Goal: Task Accomplishment & Management: Use online tool/utility

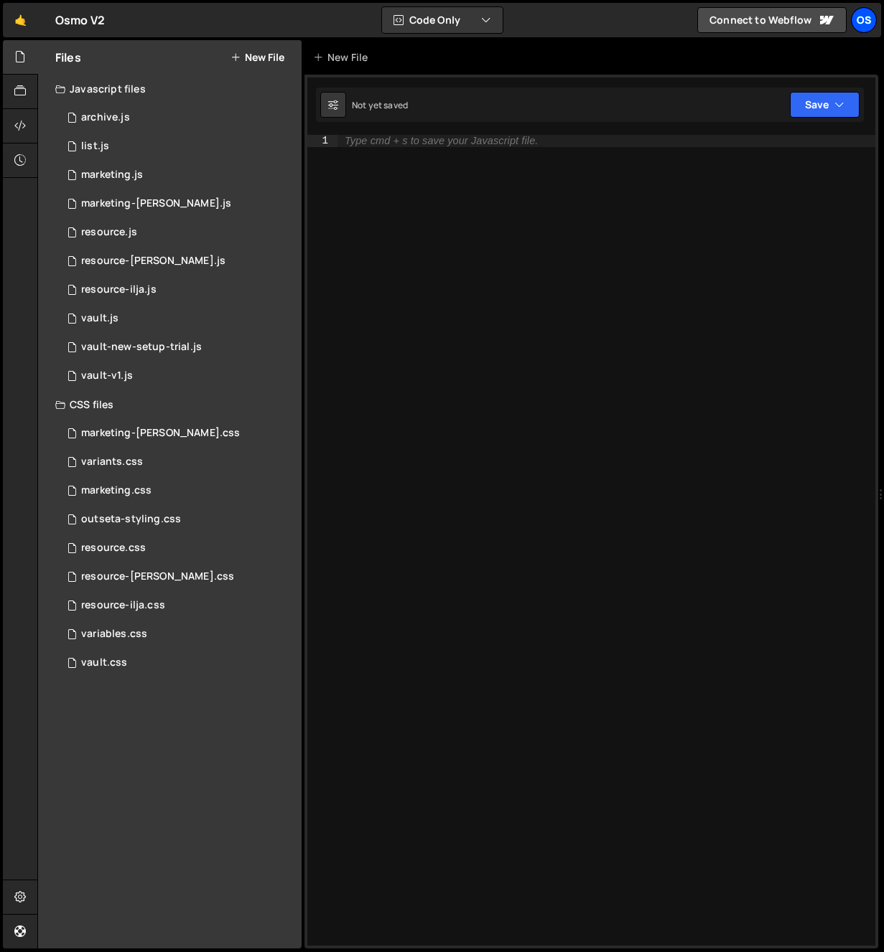
click at [868, 22] on div "Os" at bounding box center [864, 20] width 26 height 26
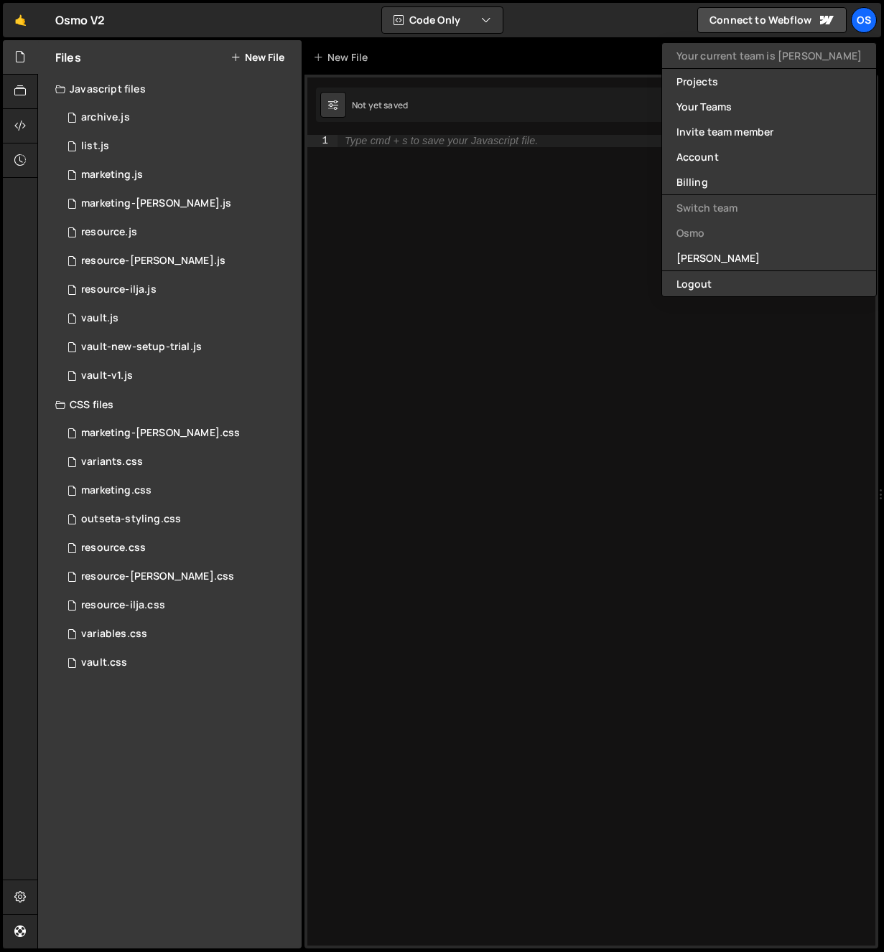
click at [534, 179] on div "Type cmd + s to save your Javascript file." at bounding box center [606, 552] width 538 height 835
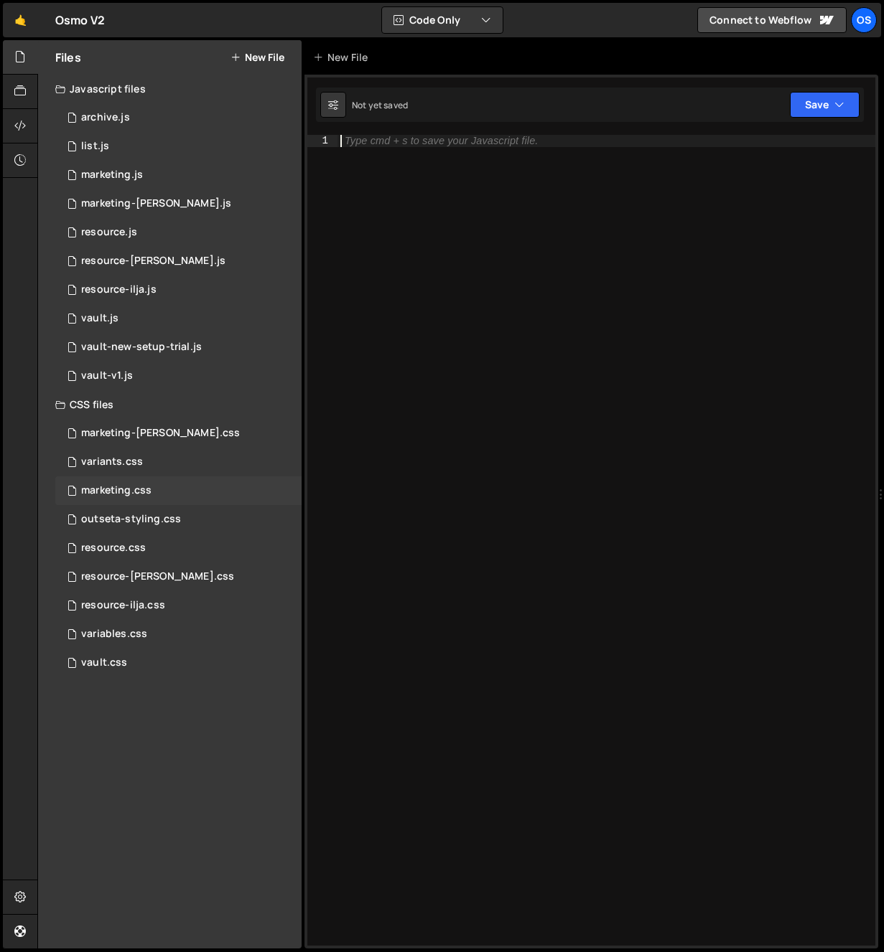
click at [165, 485] on div "marketing.css 0" at bounding box center [178, 491] width 246 height 29
click at [18, 60] on icon at bounding box center [19, 57] width 11 height 16
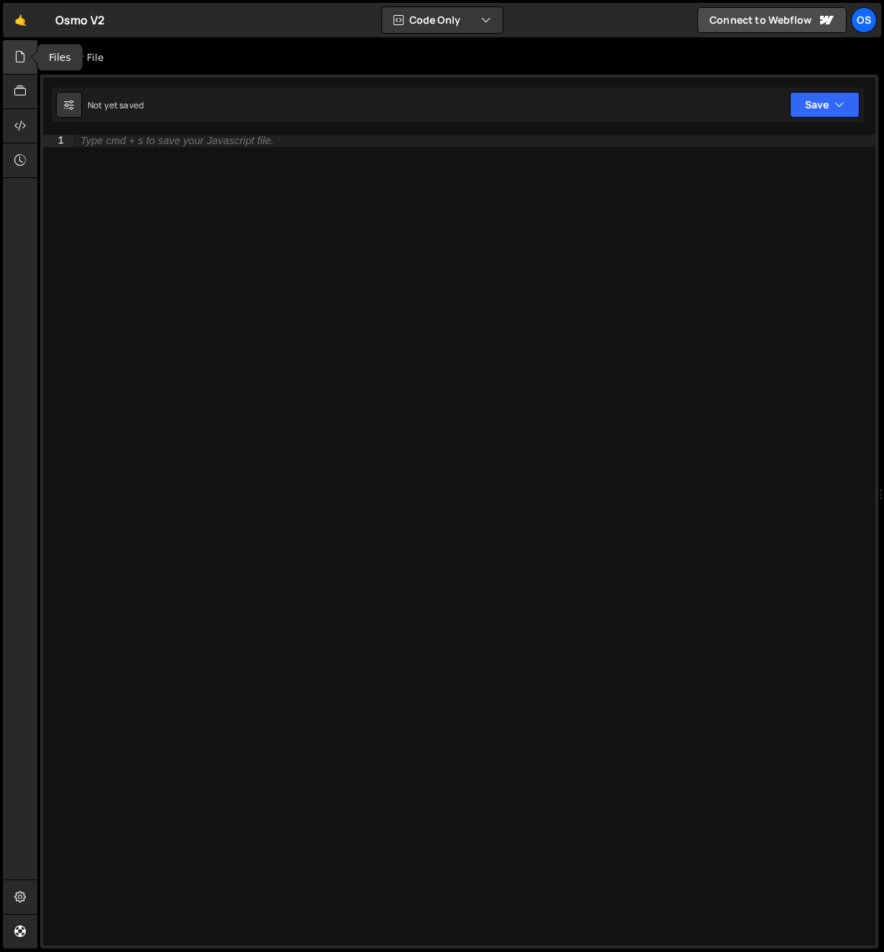
click at [18, 60] on icon at bounding box center [19, 57] width 11 height 16
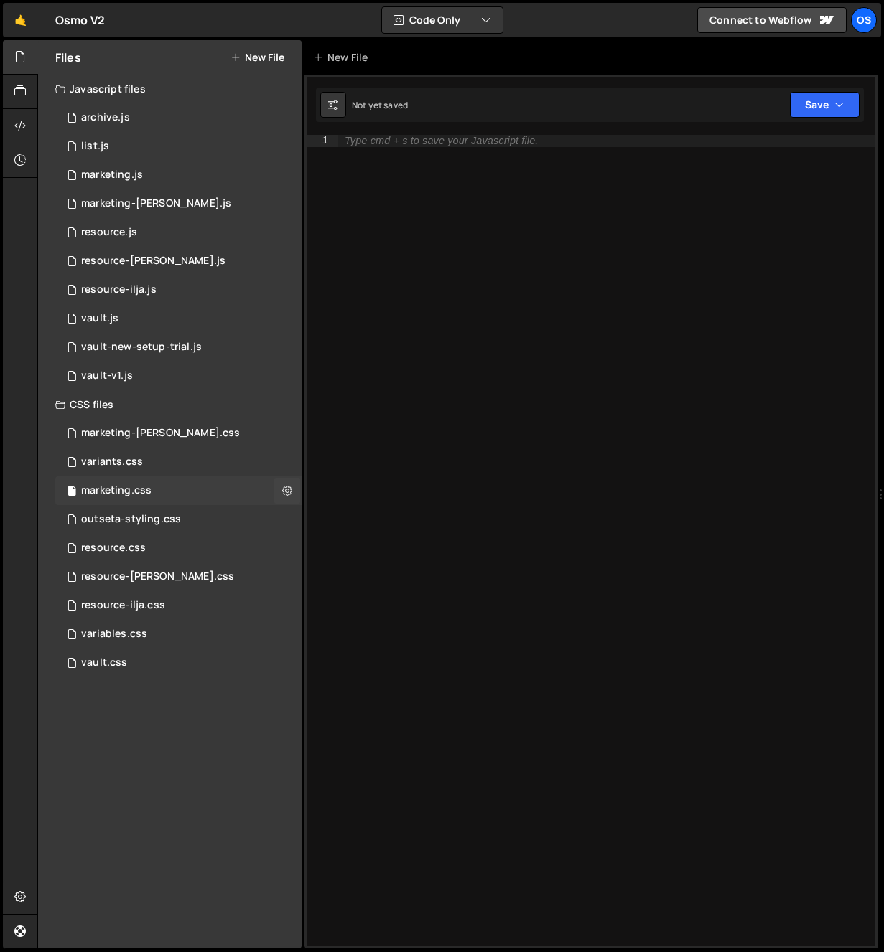
click at [111, 484] on div "marketing.css" at bounding box center [116, 490] width 70 height 13
click at [866, 20] on div "Os" at bounding box center [864, 20] width 26 height 26
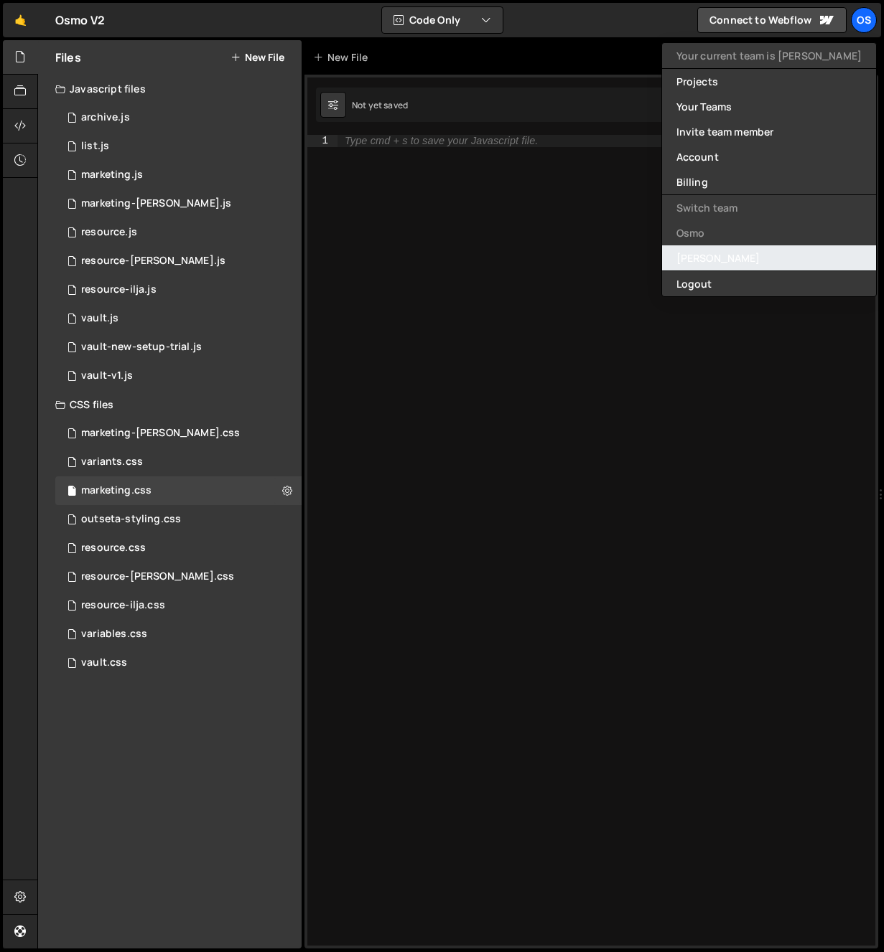
click at [749, 255] on link "[PERSON_NAME]" at bounding box center [769, 257] width 214 height 25
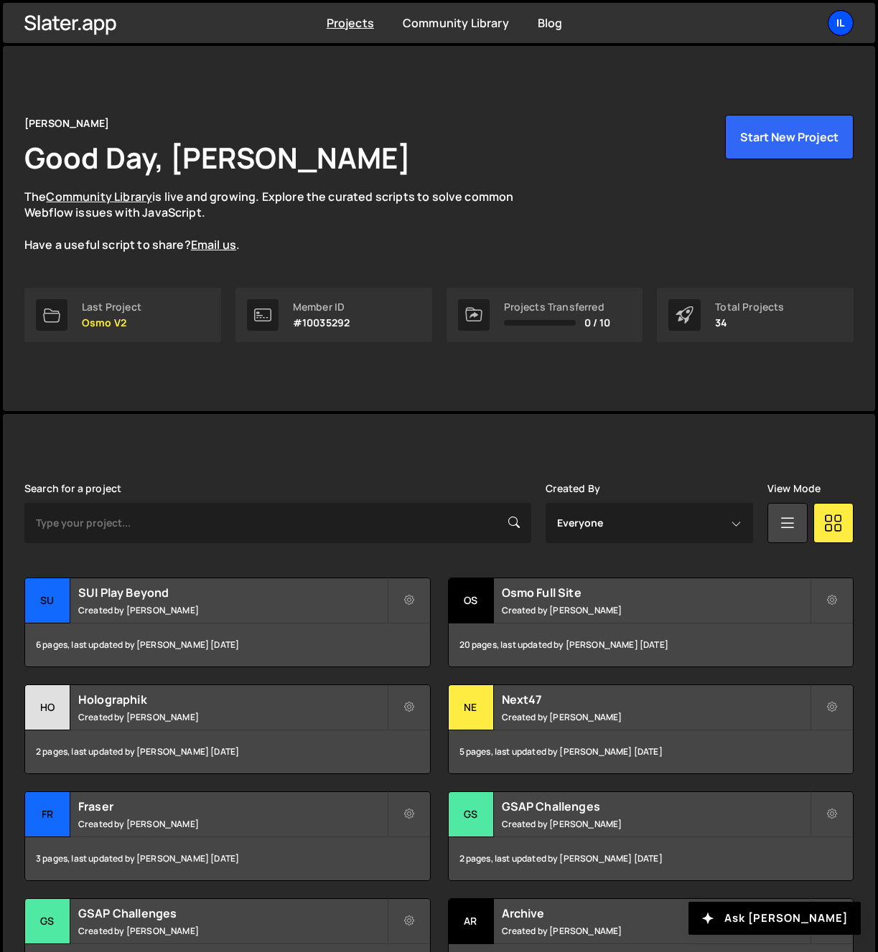
click at [832, 28] on div "Il" at bounding box center [841, 23] width 26 height 26
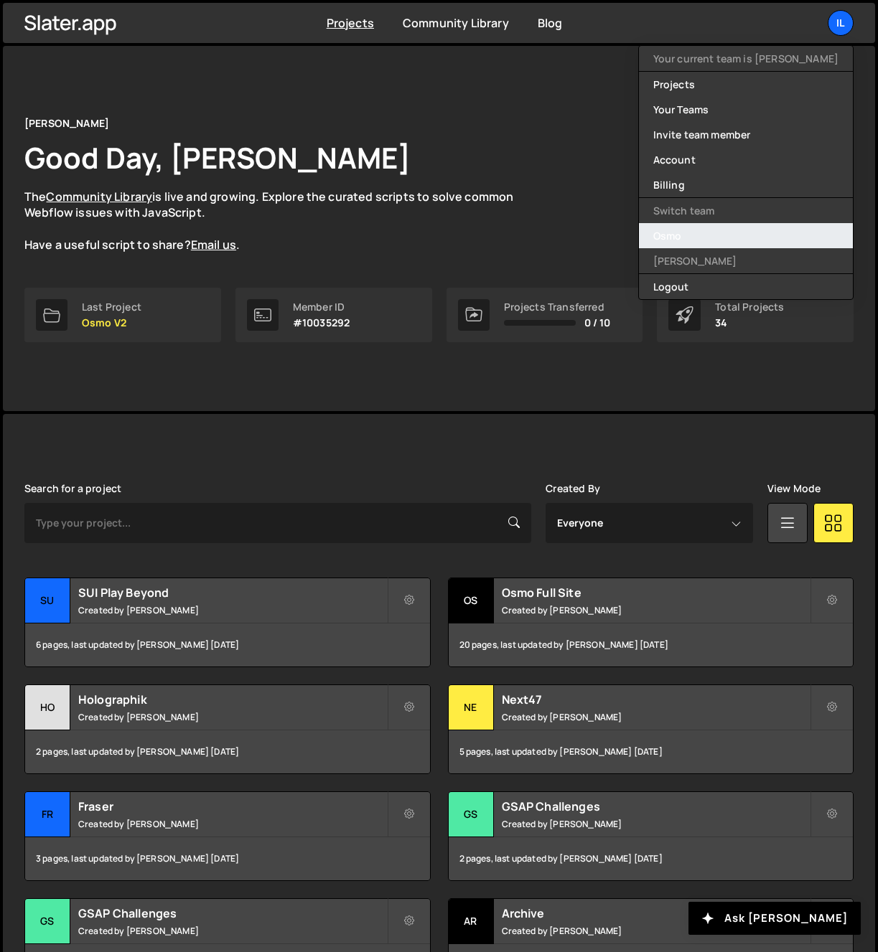
click at [708, 237] on link "Osmo" at bounding box center [746, 235] width 214 height 25
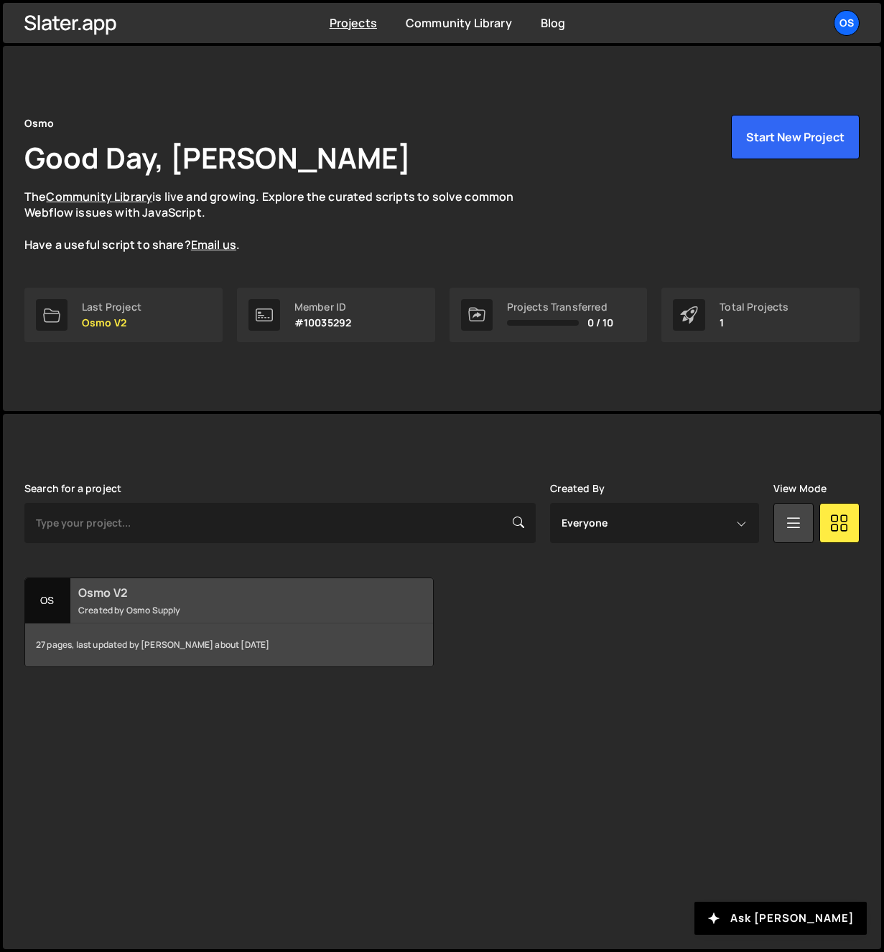
click at [148, 622] on div "Osmo V2 Created by Osmo Supply" at bounding box center [229, 601] width 408 height 45
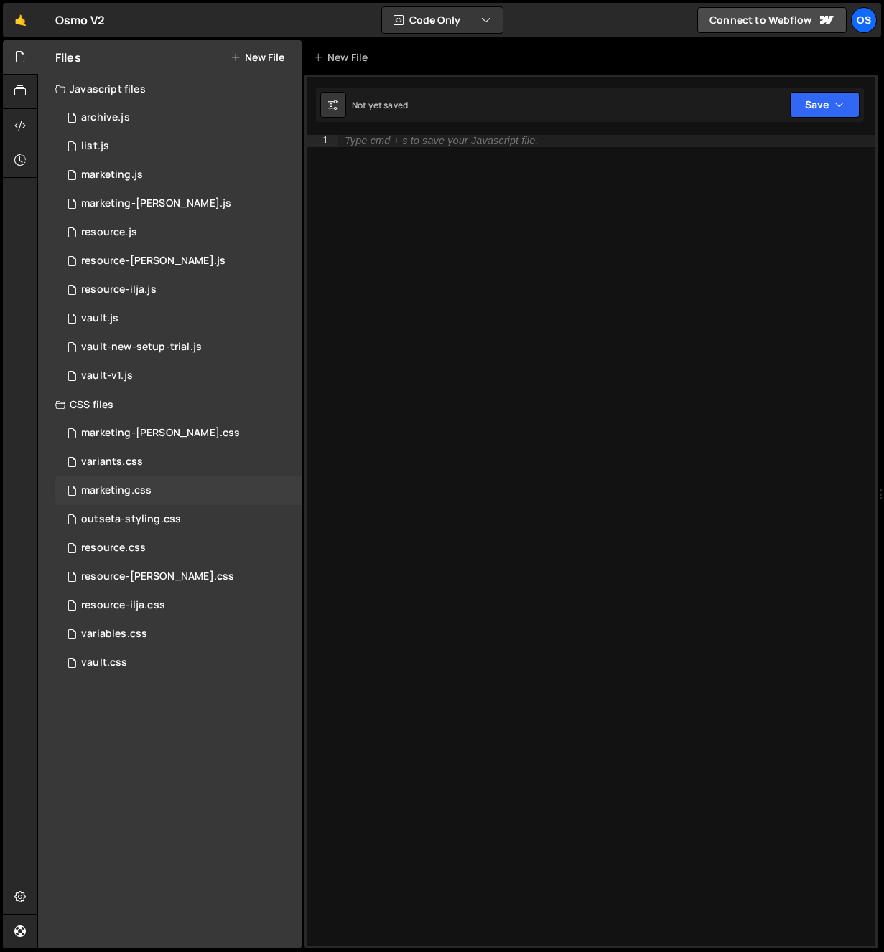
click at [131, 485] on div "marketing.css" at bounding box center [116, 490] width 70 height 13
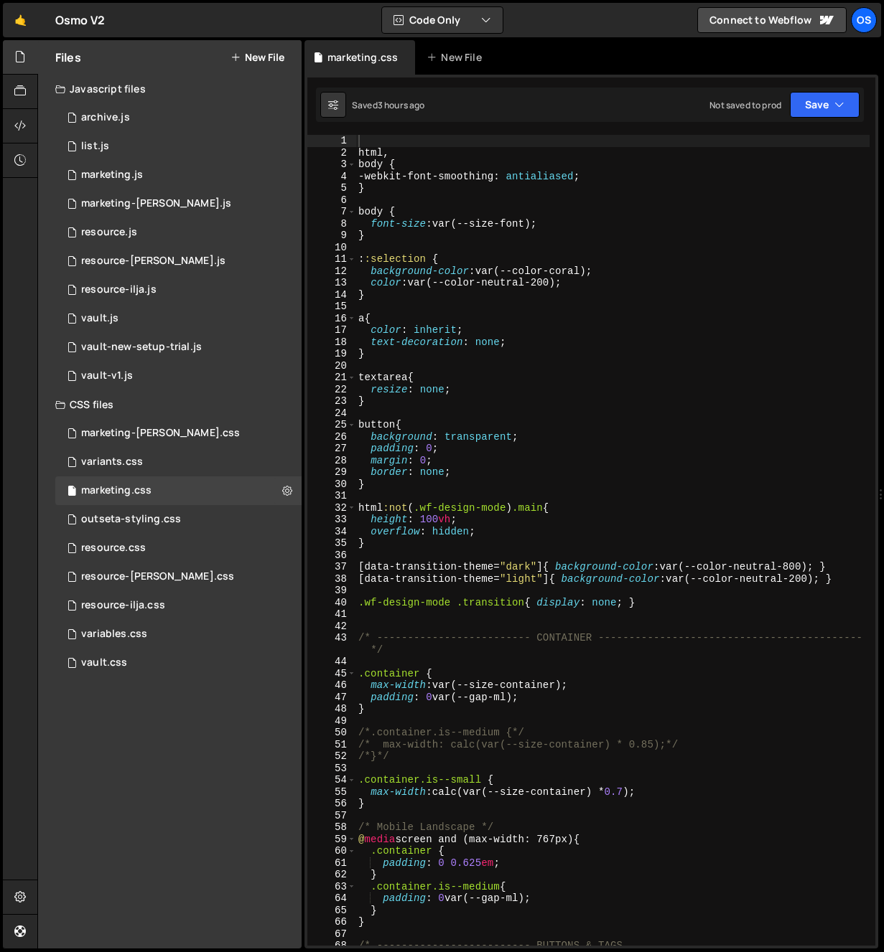
scroll to position [378, 0]
click at [19, 57] on icon at bounding box center [19, 57] width 11 height 16
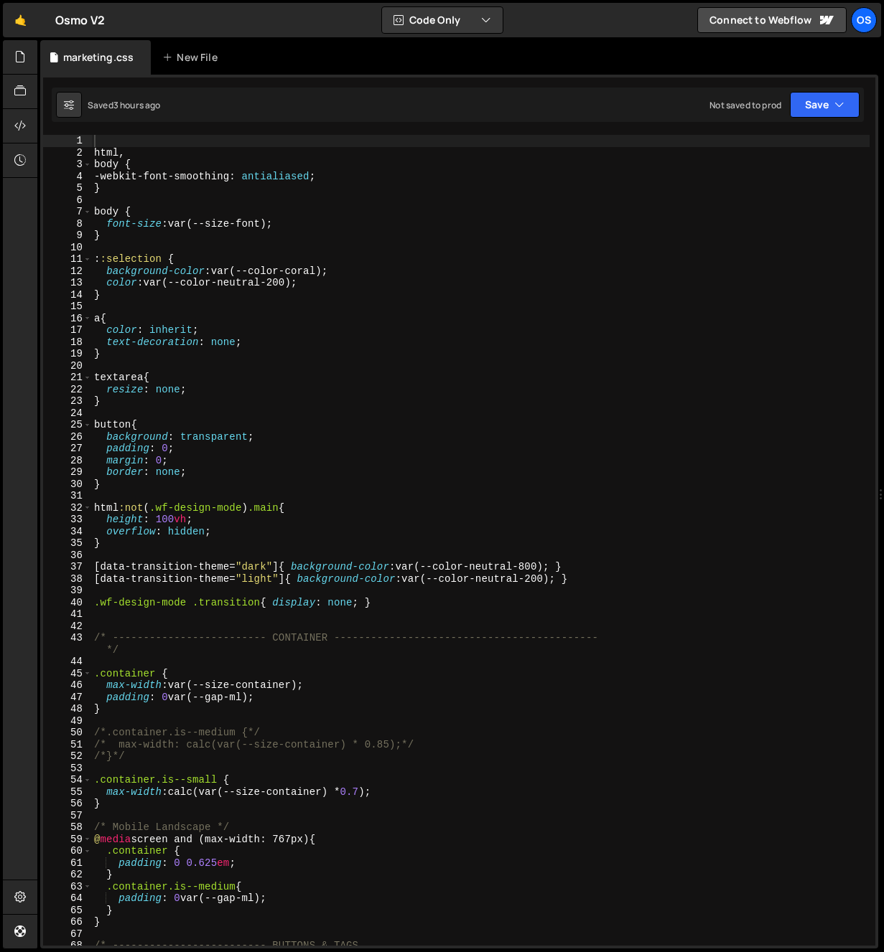
scroll to position [256, 0]
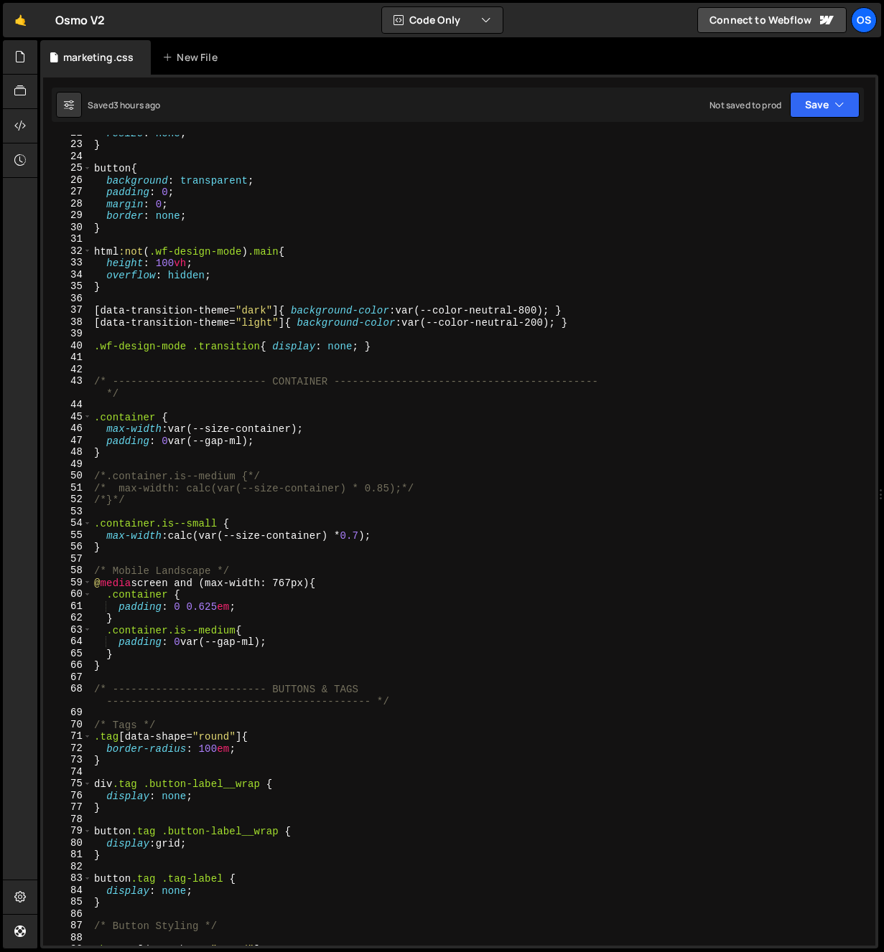
click at [134, 420] on div "resize : none ; } button { background : transparent ; padding : 0 ; margin : 0 …" at bounding box center [480, 544] width 778 height 835
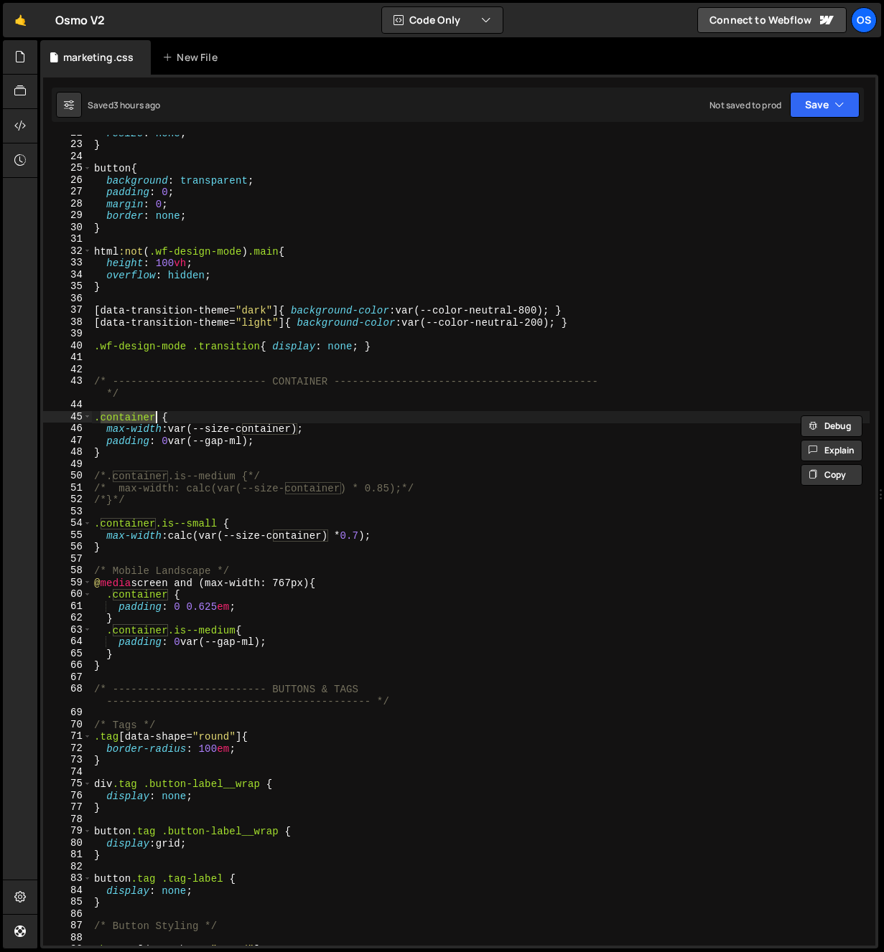
click at [177, 524] on div "resize : none ; } button { background : transparent ; padding : 0 ; margin : 0 …" at bounding box center [480, 544] width 778 height 835
type textarea ".container.is--small {"
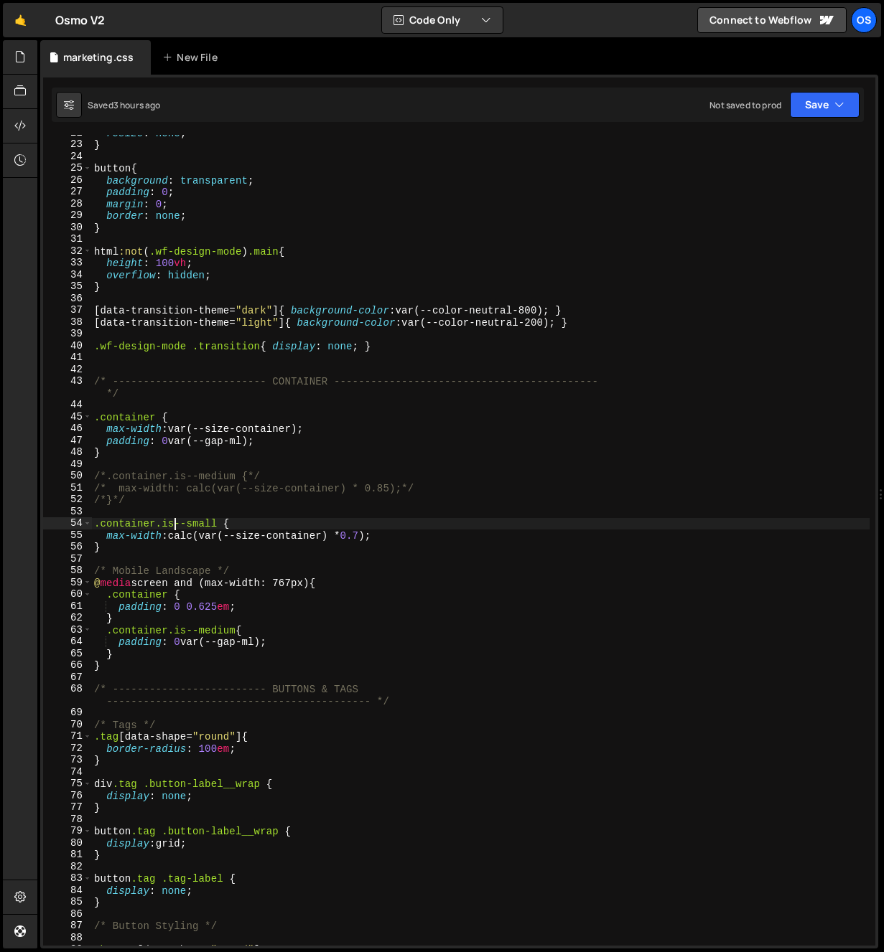
click at [179, 525] on div "resize : none ; } button { background : transparent ; padding : 0 ; margin : 0 …" at bounding box center [480, 544] width 778 height 835
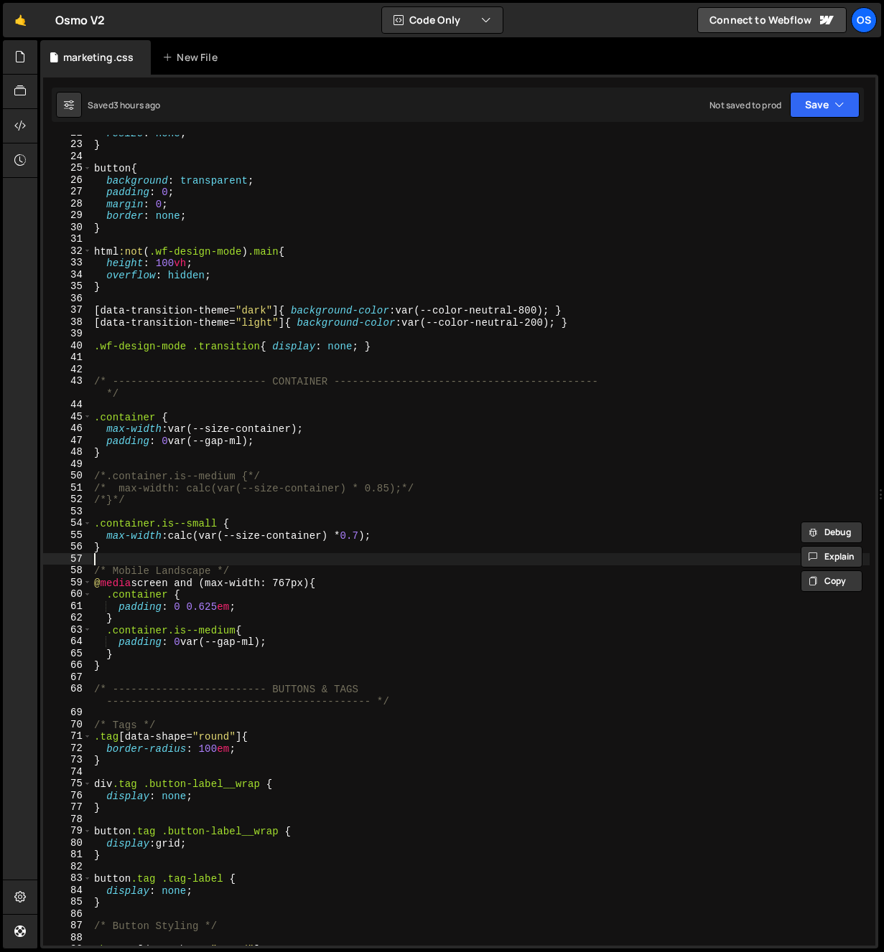
click at [234, 554] on div "resize : none ; } button { background : transparent ; padding : 0 ; margin : 0 …" at bounding box center [480, 544] width 778 height 835
click at [386, 563] on div "resize : none ; } button { background : transparent ; padding : 0 ; margin : 0 …" at bounding box center [480, 544] width 778 height 835
click at [275, 559] on div "resize : none ; } button { background : transparent ; padding : 0 ; margin : 0 …" at bounding box center [480, 544] width 778 height 835
click at [291, 535] on div "resize : none ; } button { background : transparent ; padding : 0 ; margin : 0 …" at bounding box center [480, 544] width 778 height 835
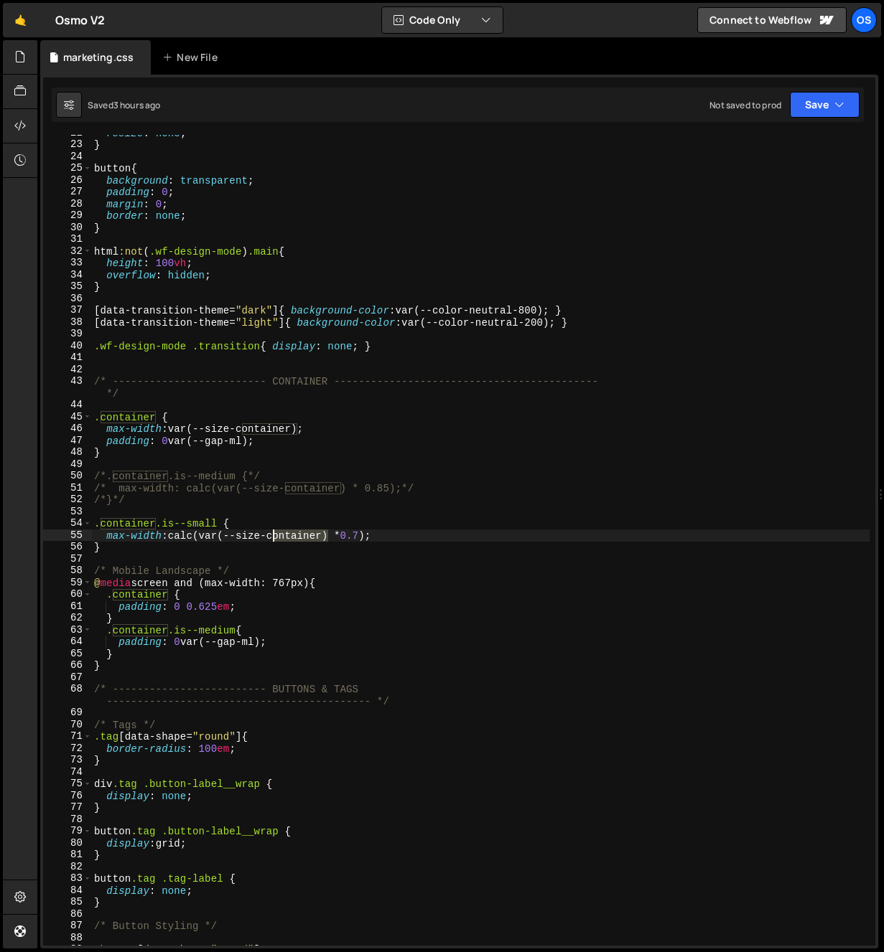
click at [291, 535] on div "resize : none ; } button { background : transparent ; padding : 0 ; margin : 0 …" at bounding box center [480, 544] width 778 height 835
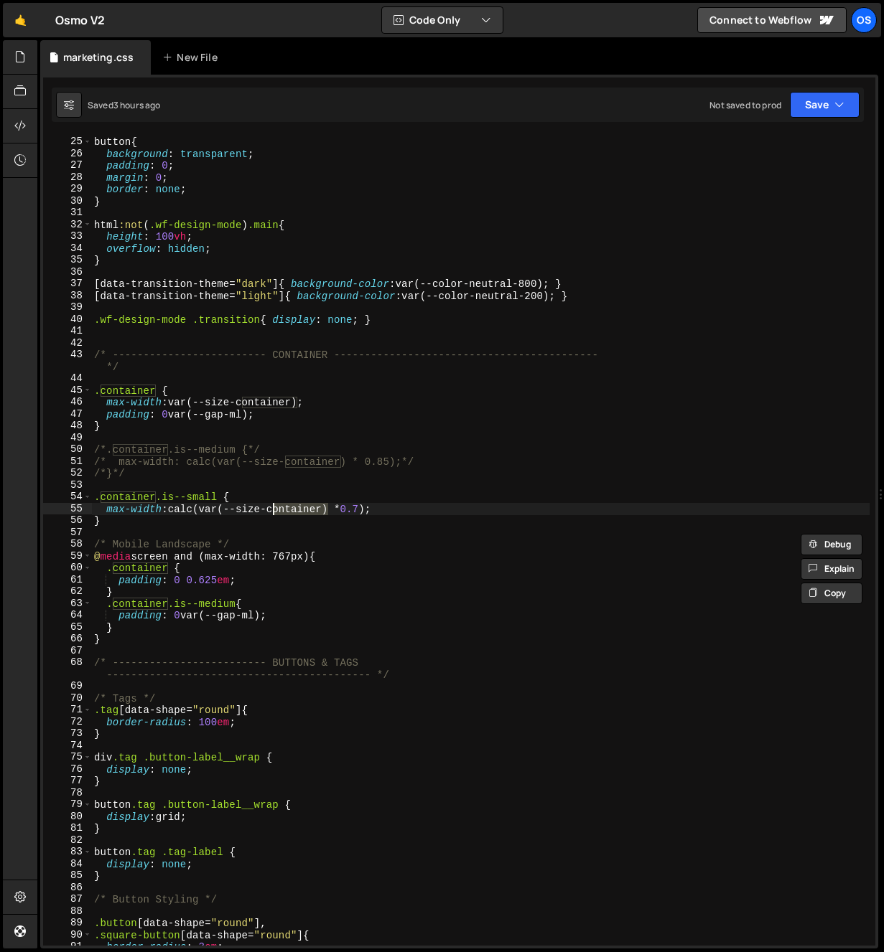
scroll to position [0, 0]
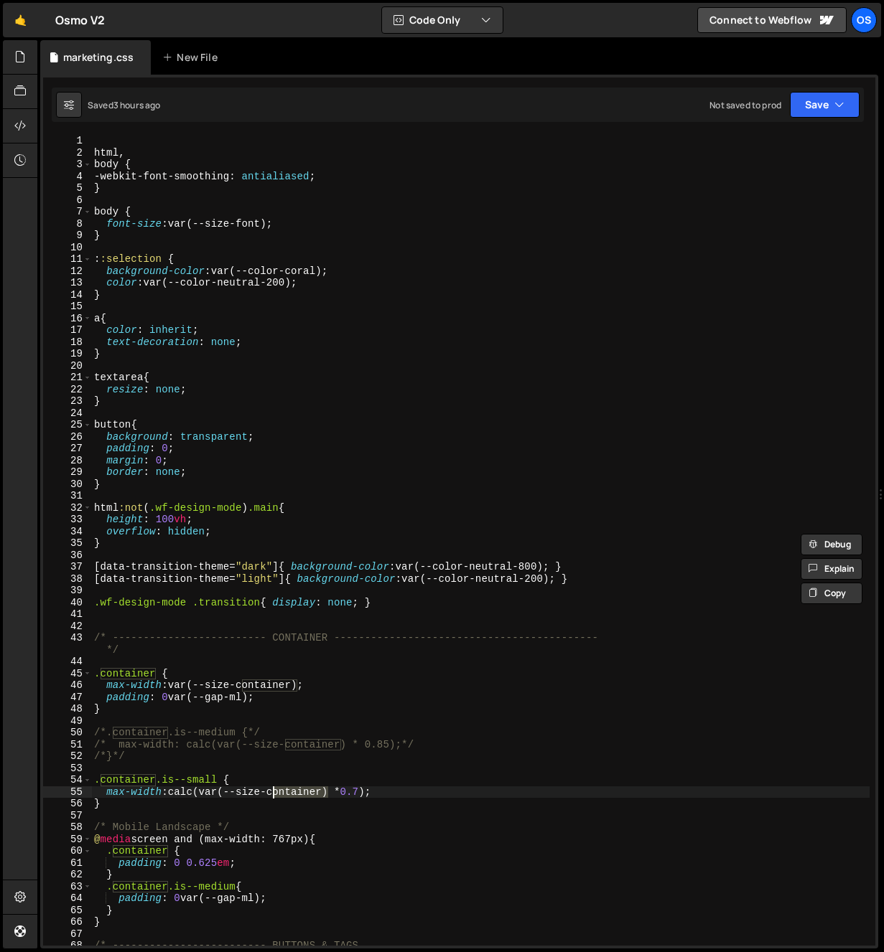
click at [95, 154] on div "html , body { -webkit-font-smoothing : antialiased ; } body { font-size : var(-…" at bounding box center [480, 558] width 778 height 847
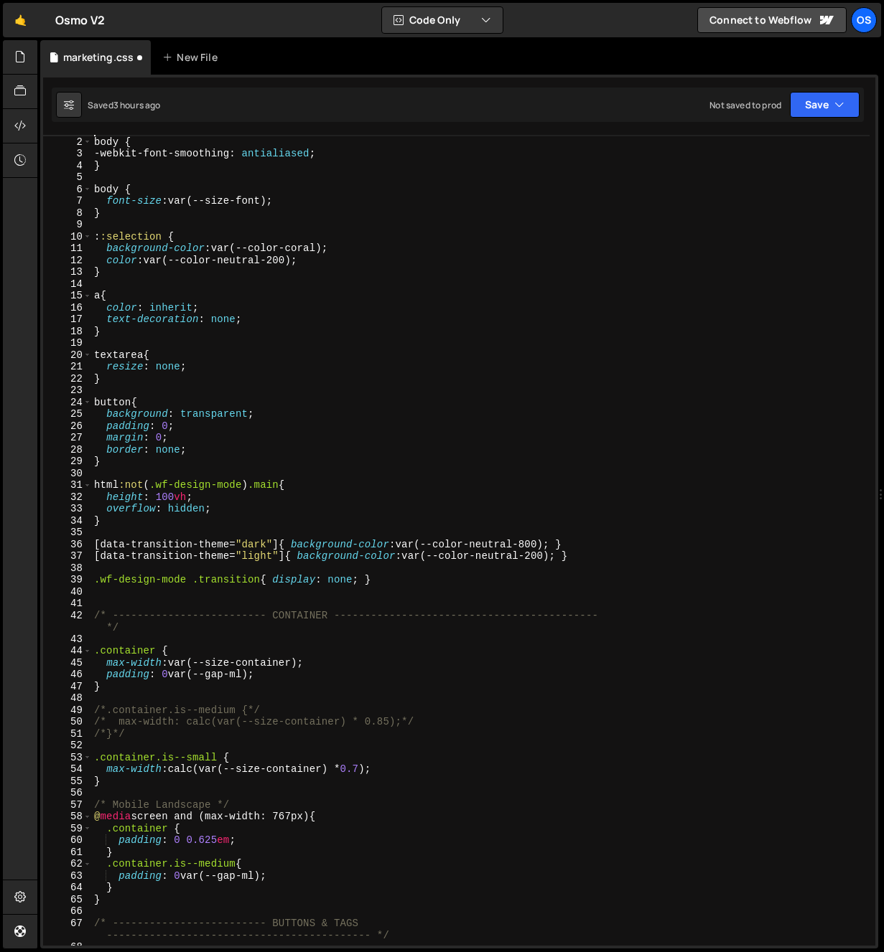
scroll to position [51, 0]
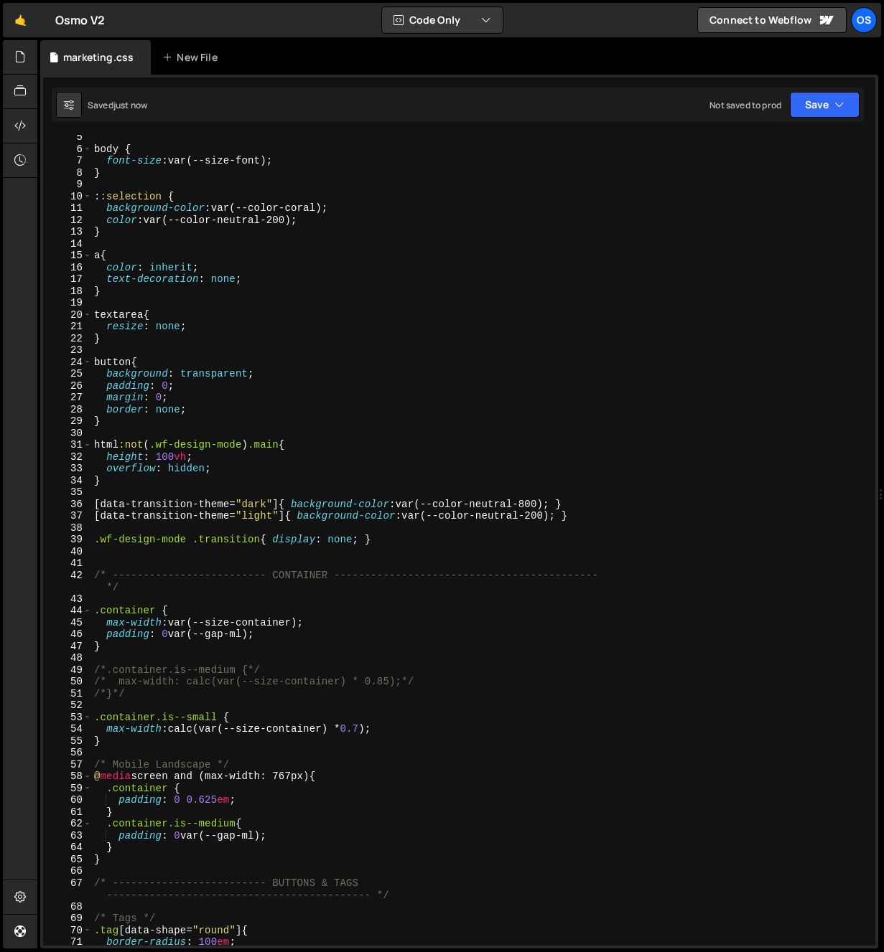
click at [294, 695] on div "body { font-size : var(--size-font) ; } : :selection { background-color : var(-…" at bounding box center [480, 548] width 778 height 835
type textarea "/*}*/"
click at [17, 63] on icon at bounding box center [19, 57] width 11 height 16
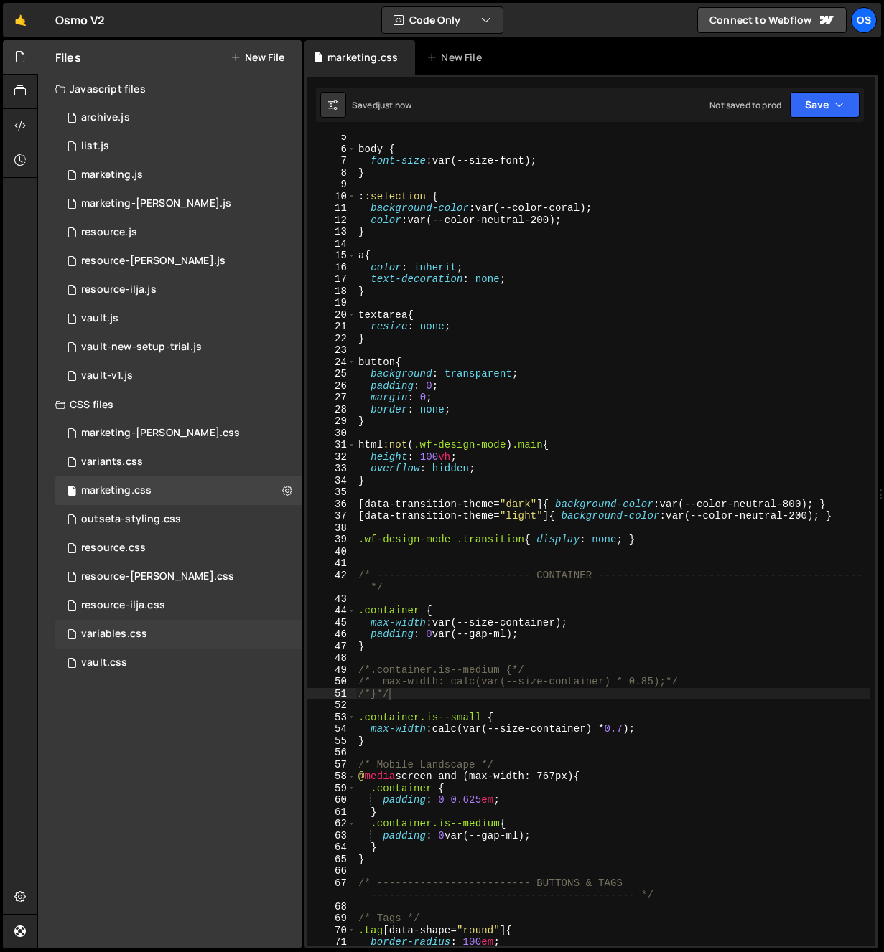
click at [129, 629] on div "variables.css" at bounding box center [114, 634] width 66 height 13
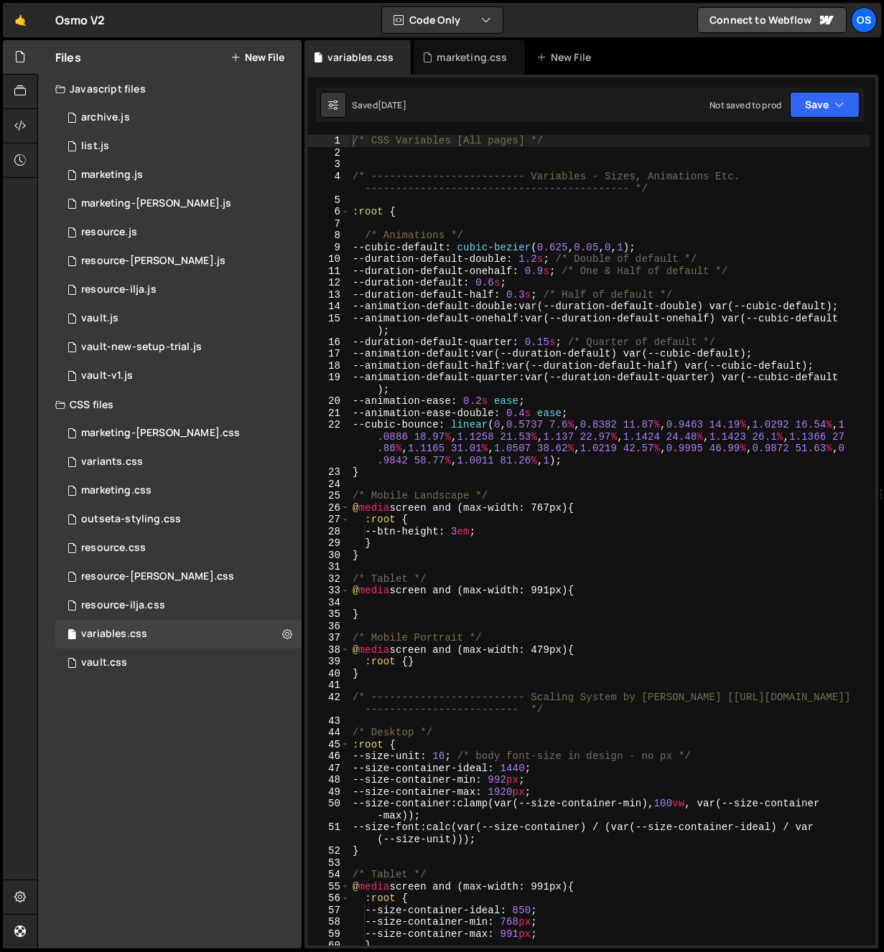
scroll to position [0, 0]
click at [27, 53] on div at bounding box center [20, 57] width 35 height 34
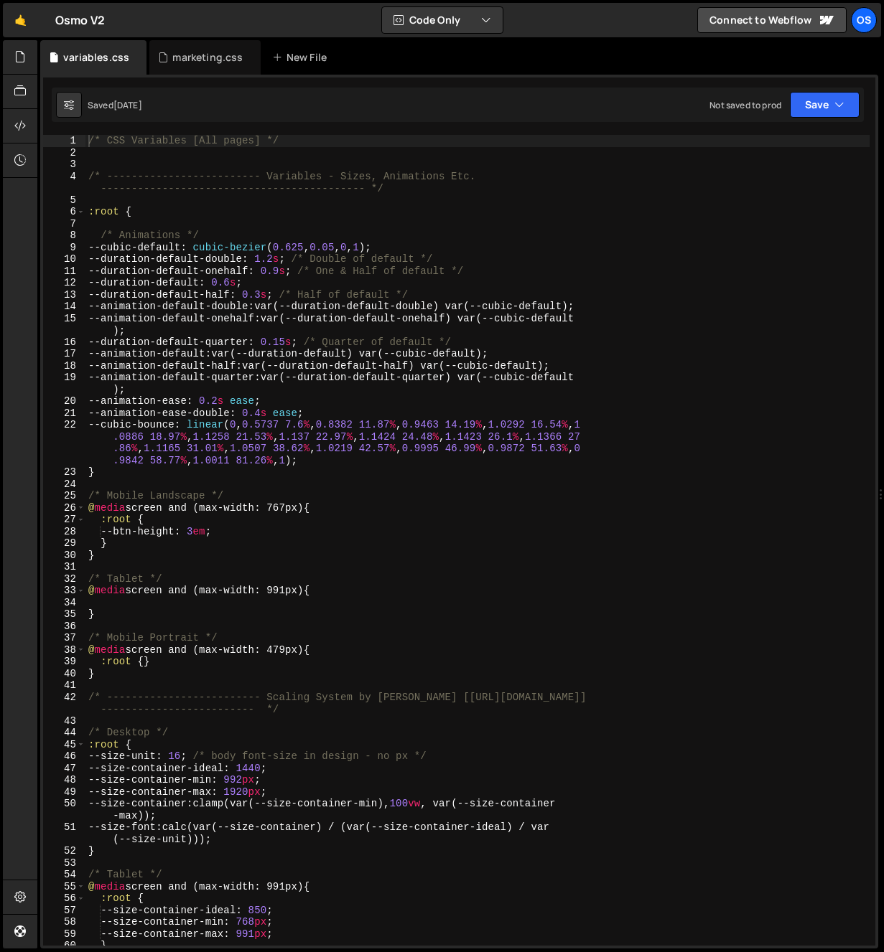
click at [144, 422] on div "/* CSS Variables [All pages] */ /* ------------------------- Variables - Sizes,…" at bounding box center [477, 552] width 784 height 835
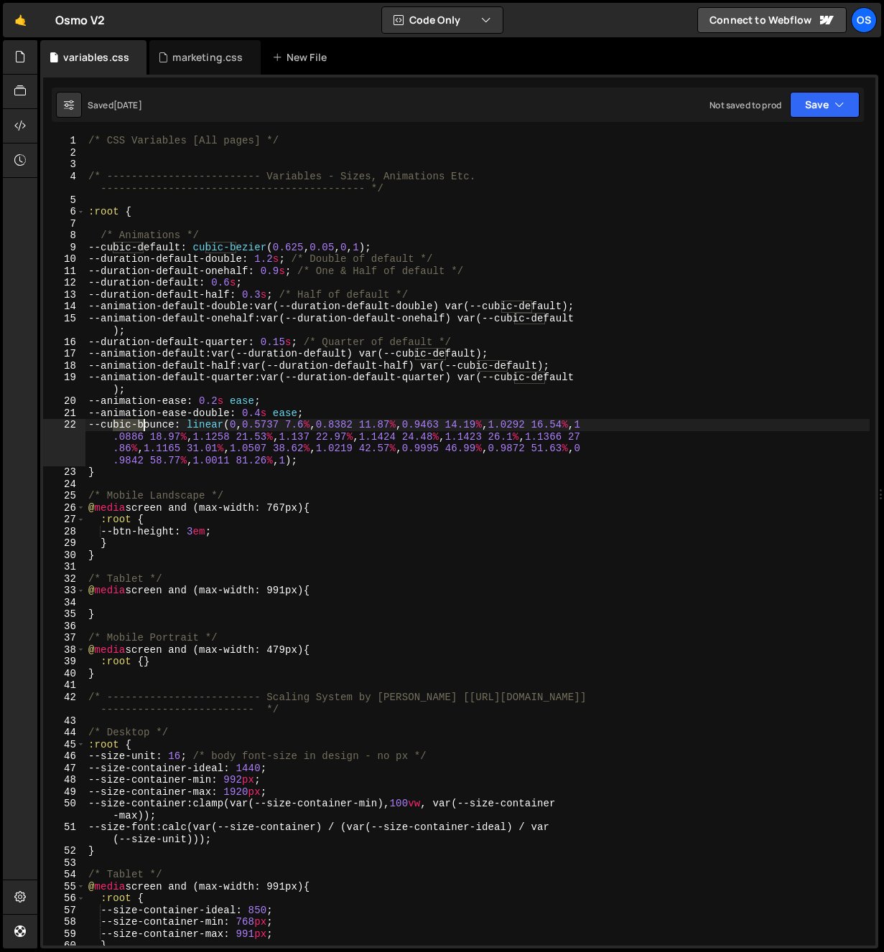
click at [144, 422] on div "/* CSS Variables [All pages] */ /* ------------------------- Variables - Sizes,…" at bounding box center [477, 552] width 784 height 835
click at [163, 278] on div "/* CSS Variables [All pages] */ /* ------------------------- Variables - Sizes,…" at bounding box center [477, 552] width 784 height 835
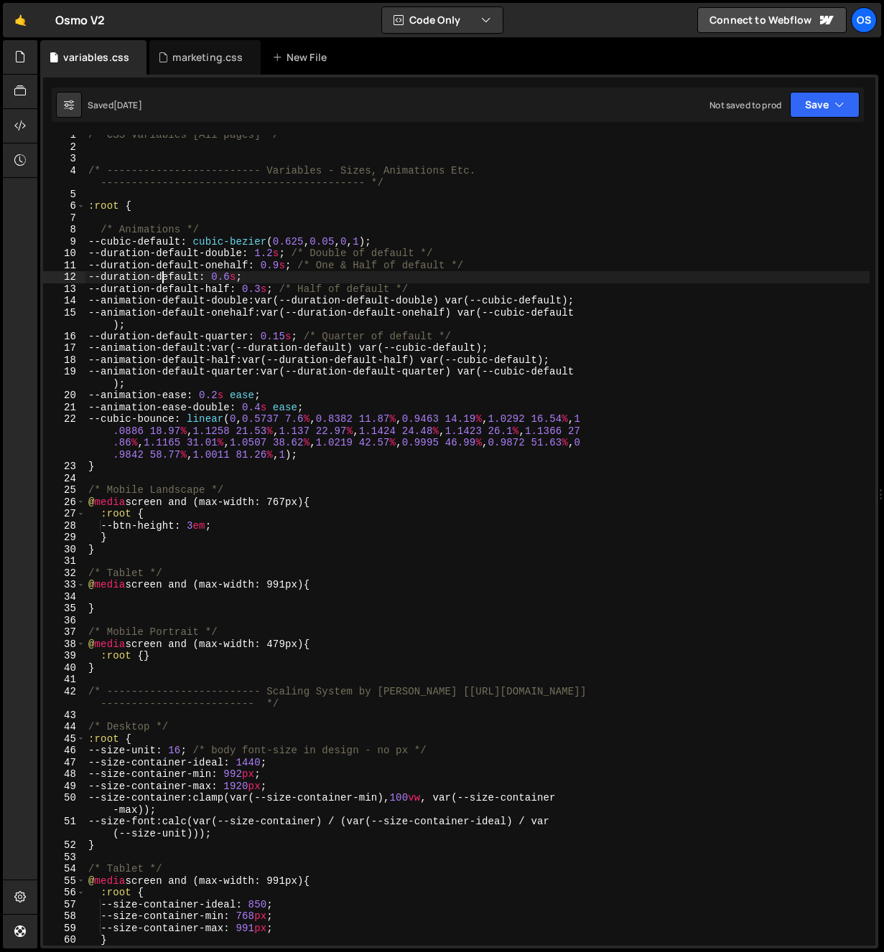
scroll to position [227, 0]
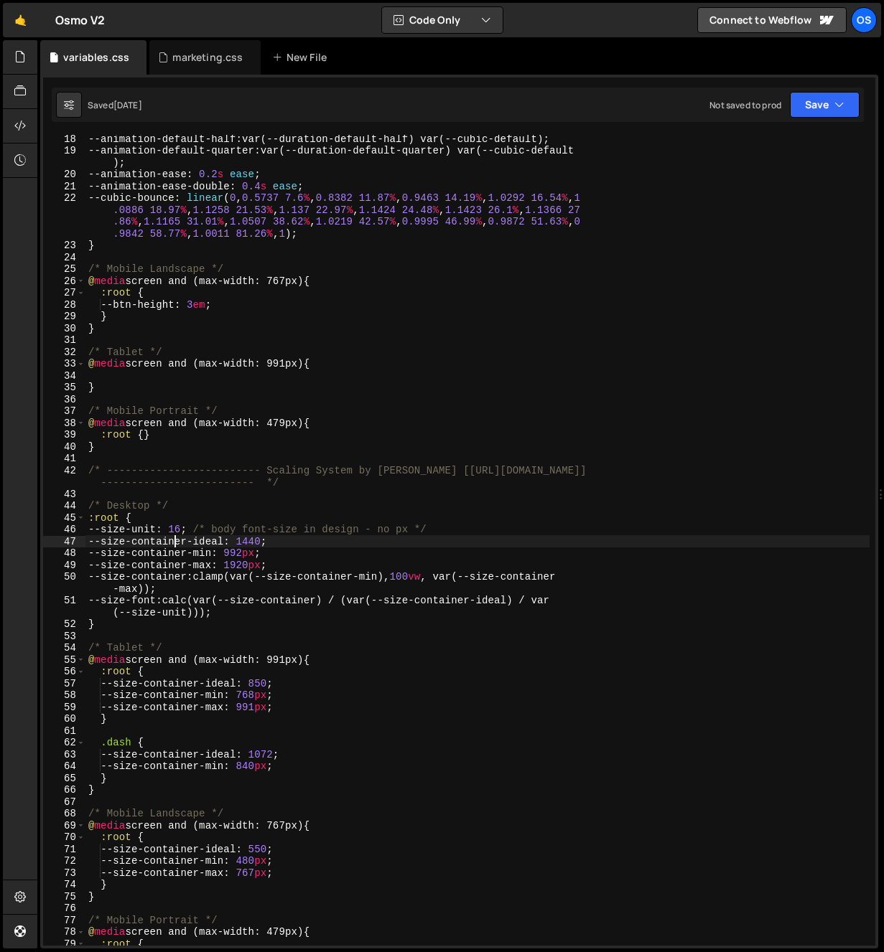
click at [176, 543] on div "--animation-default-half : var(--duration-default-half) var(--cubic-default) ; …" at bounding box center [477, 550] width 784 height 835
type textarea "--size-container-ideal: 1440;"
click at [176, 543] on div "--animation-default-half : var(--duration-default-half) var(--cubic-default) ; …" at bounding box center [477, 550] width 784 height 835
click at [167, 633] on div "--animation-default-half : var(--duration-default-half) var(--cubic-default) ; …" at bounding box center [477, 550] width 784 height 835
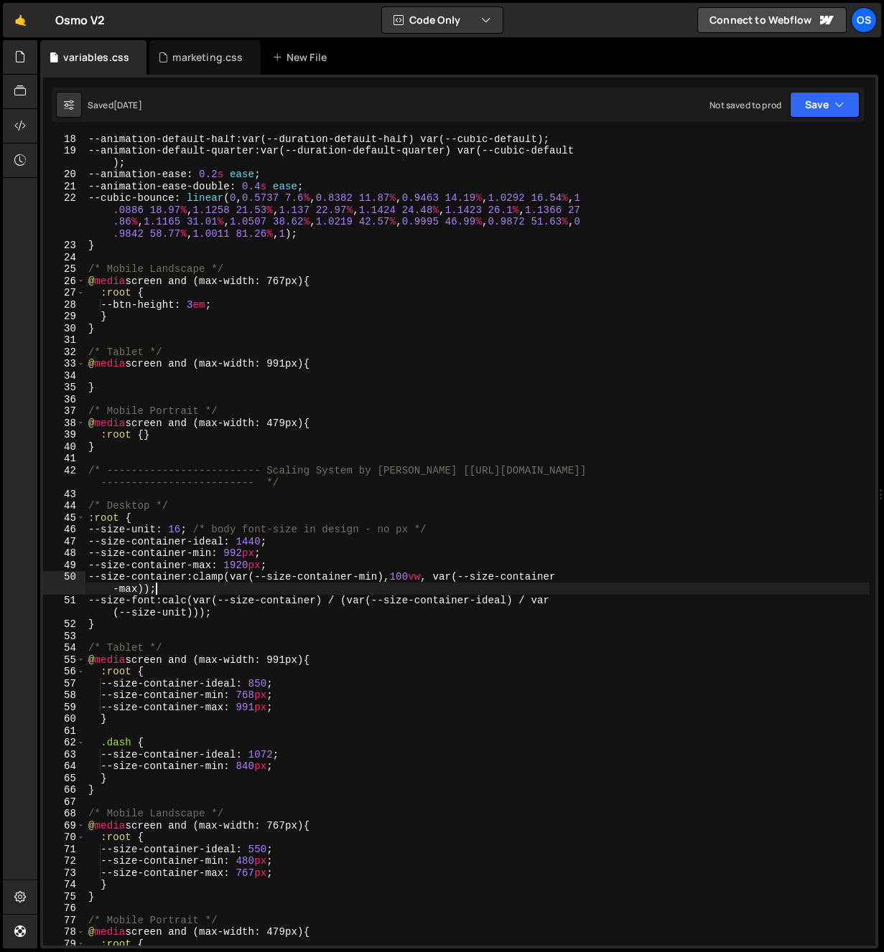
click at [153, 584] on div "--animation-default-half : var(--duration-default-half) var(--cubic-default) ; …" at bounding box center [477, 550] width 784 height 835
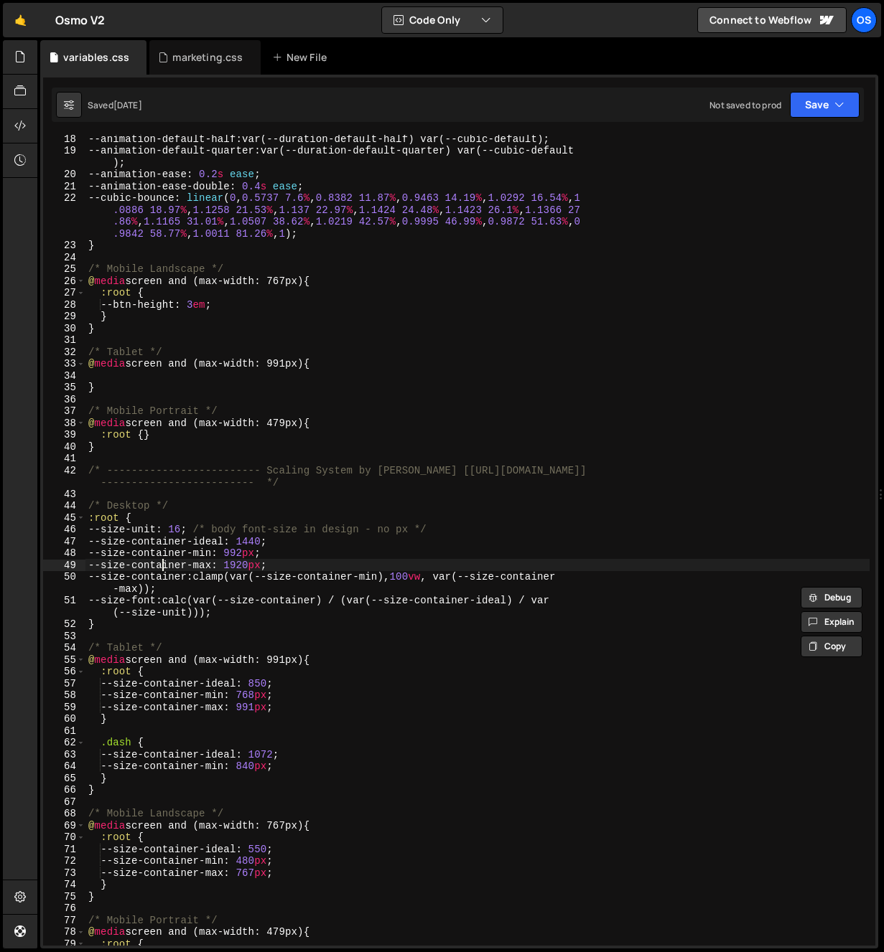
click at [164, 569] on div "--animation-default-half : var(--duration-default-half) var(--cubic-default) ; …" at bounding box center [477, 550] width 784 height 835
type textarea "--size-container-max: 1920px;"
click at [164, 569] on div "--animation-default-half : var(--duration-default-half) var(--cubic-default) ; …" at bounding box center [477, 550] width 784 height 835
click at [233, 637] on div "--animation-default-half : var(--duration-default-half) var(--cubic-default) ; …" at bounding box center [477, 550] width 784 height 835
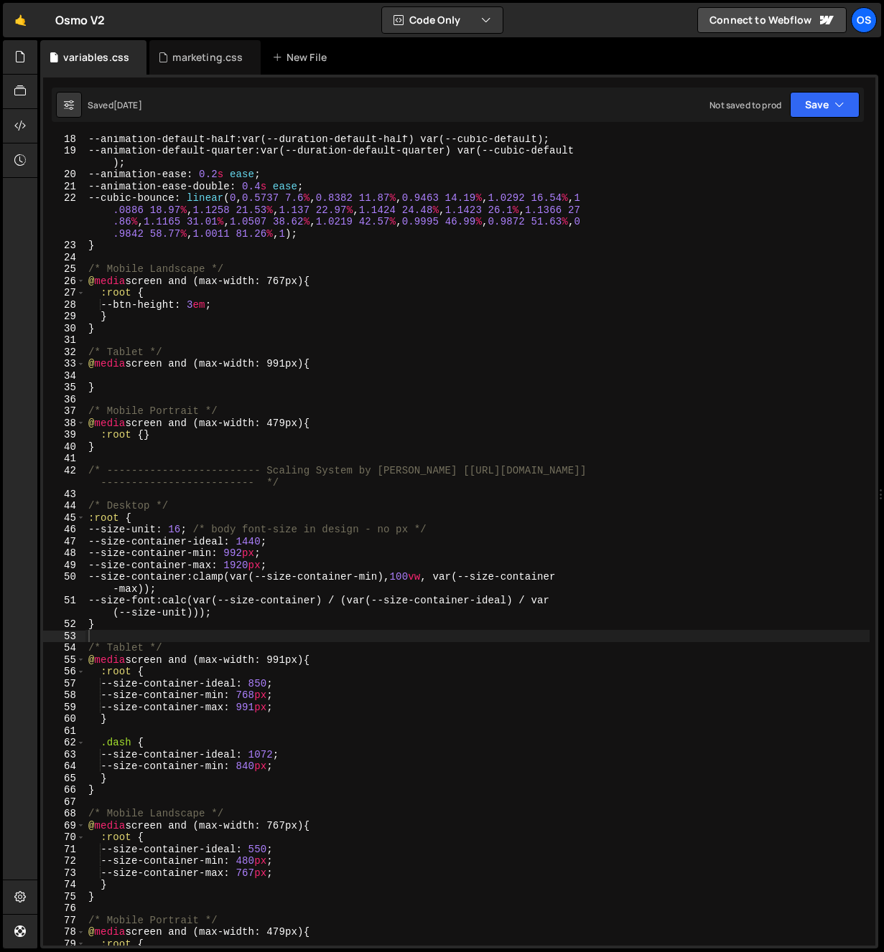
click at [172, 78] on div "1 Type cmd + s to save your Javascript file. הההההההההההההההההההההההההההההההההה…" at bounding box center [459, 512] width 838 height 874
click at [180, 53] on div "marketing.css" at bounding box center [207, 57] width 70 height 14
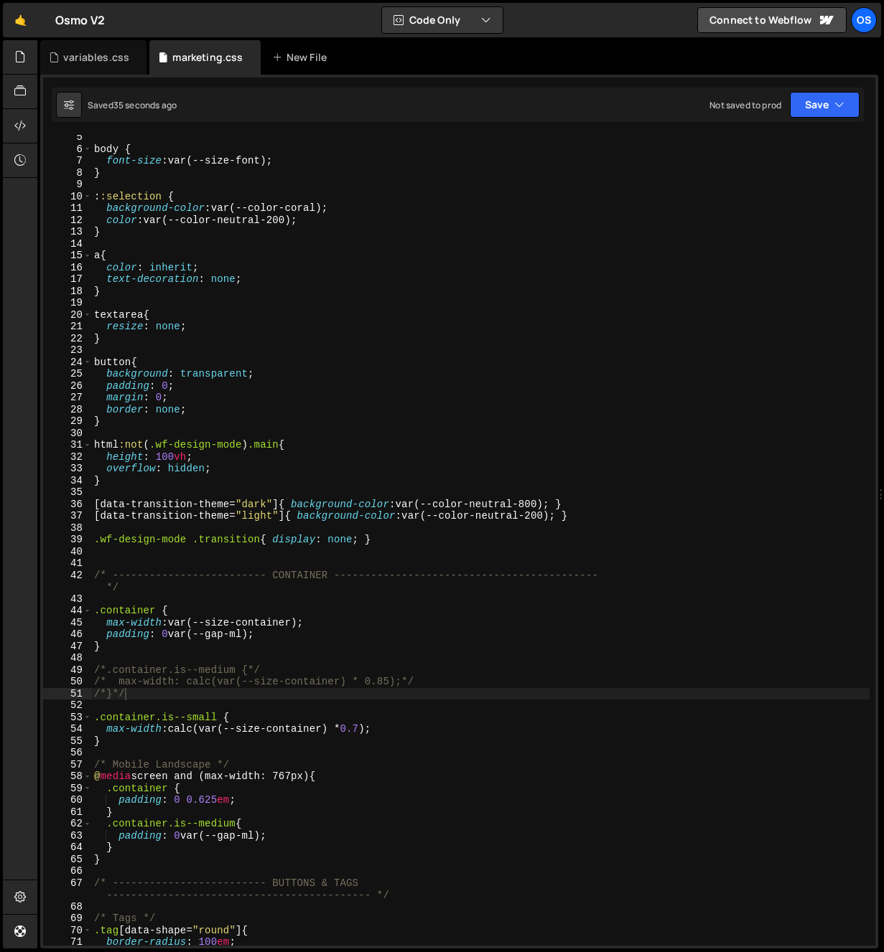
scroll to position [62, 0]
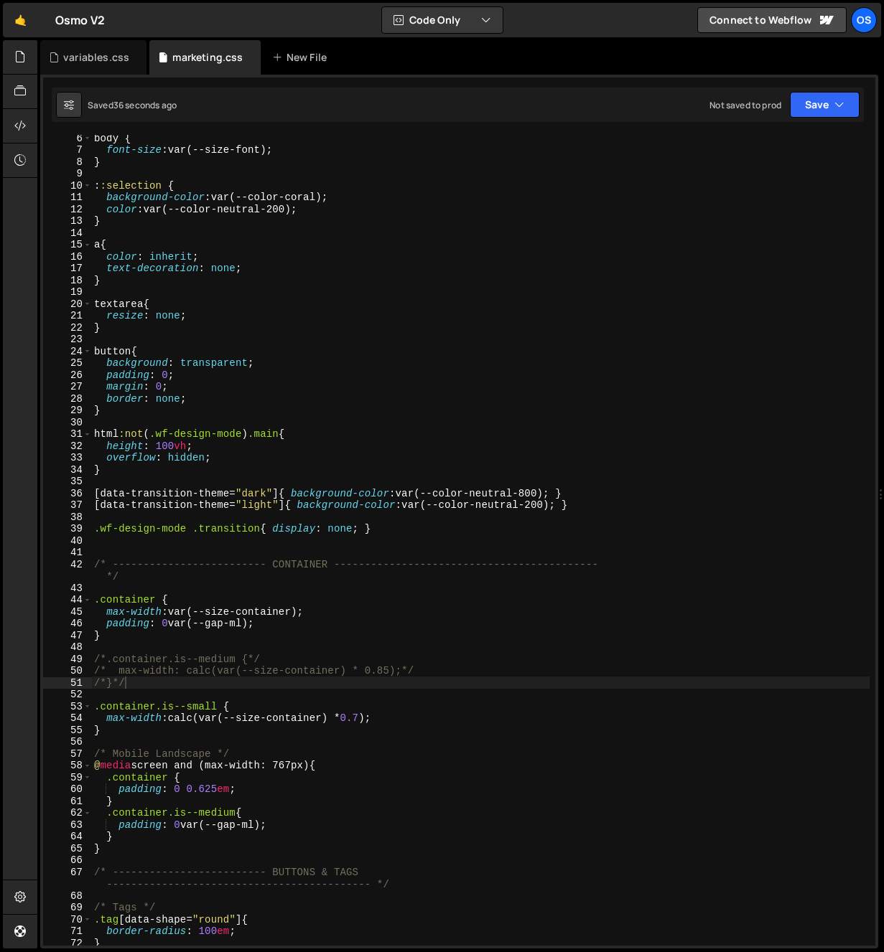
click at [228, 759] on div "body { font-size : var(--size-font) ; } : :selection { background-color : var(-…" at bounding box center [480, 549] width 778 height 835
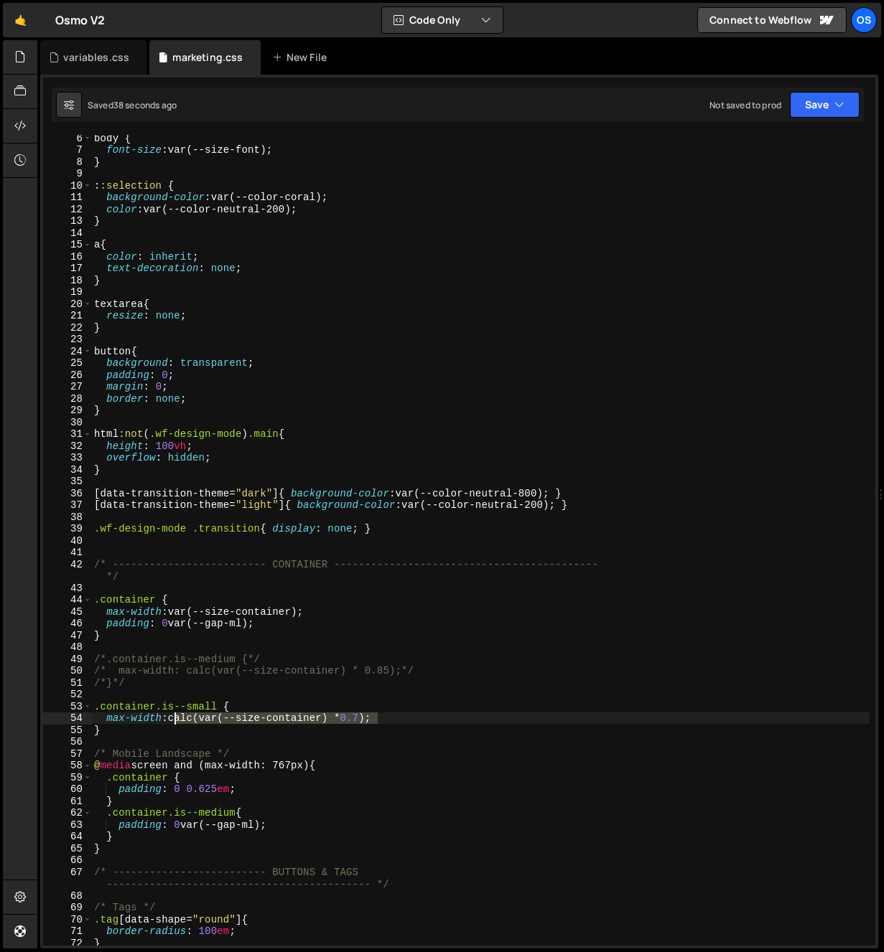
drag, startPoint x: 380, startPoint y: 717, endPoint x: 176, endPoint y: 723, distance: 203.9
click at [176, 723] on div "body { font-size : var(--size-font) ; } : :selection { background-color : var(-…" at bounding box center [480, 549] width 778 height 835
type textarea "max-width: calc(var(--size-container) * 0.7);"
click at [365, 741] on div "body { font-size : var(--size-font) ; } : :selection { background-color : var(-…" at bounding box center [480, 549] width 778 height 835
click at [369, 718] on div "body { font-size : var(--size-font) ; } : :selection { background-color : var(-…" at bounding box center [480, 549] width 778 height 835
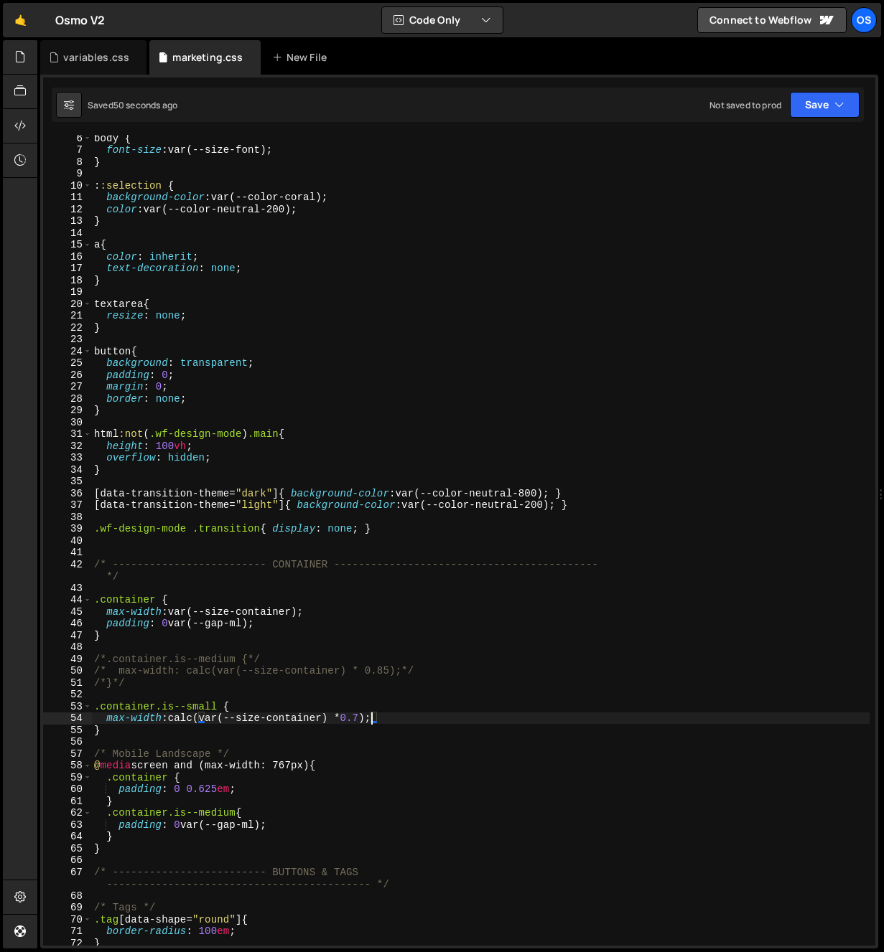
drag, startPoint x: 370, startPoint y: 718, endPoint x: 368, endPoint y: 735, distance: 16.6
click at [369, 721] on div "body { font-size : var(--size-font) ; } : :selection { background-color : var(-…" at bounding box center [480, 549] width 778 height 835
click at [370, 721] on div "body { font-size : var(--size-font) ; } : :selection { background-color : var(-…" at bounding box center [480, 549] width 778 height 835
type textarea "max-width: calc(var(--size-container) * 0.5);"
